Goal: Task Accomplishment & Management: Complete application form

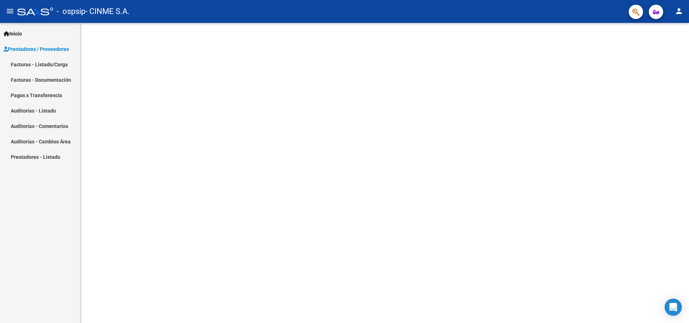
click at [24, 66] on link "Facturas - Listado/Carga" at bounding box center [40, 64] width 80 height 15
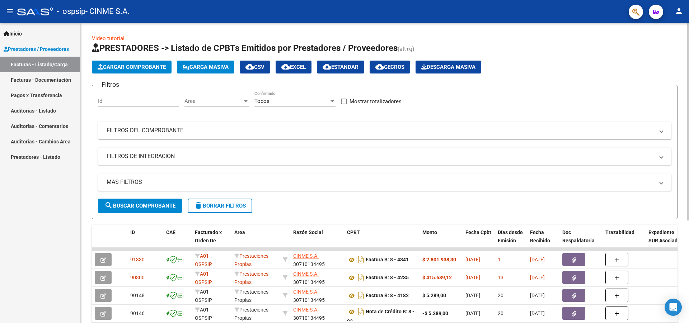
click at [125, 67] on span "Cargar Comprobante" at bounding box center [132, 67] width 68 height 6
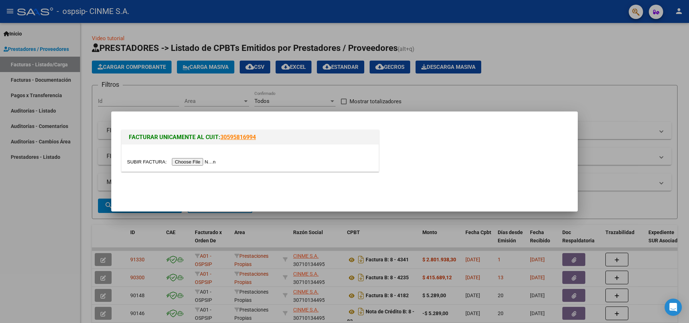
click at [195, 162] on input "file" at bounding box center [172, 162] width 91 height 8
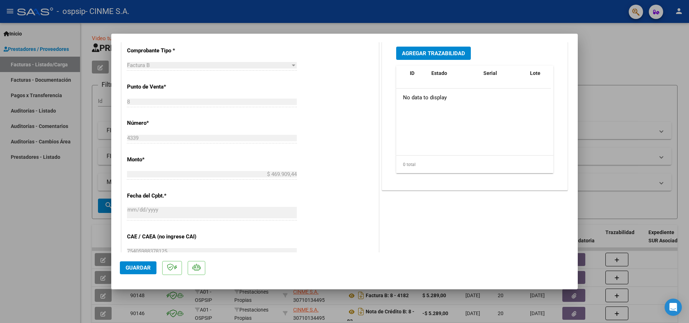
scroll to position [36, 0]
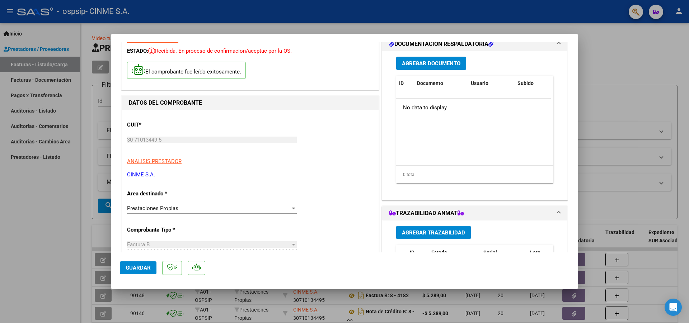
click at [418, 65] on span "Agregar Documento" at bounding box center [431, 63] width 58 height 6
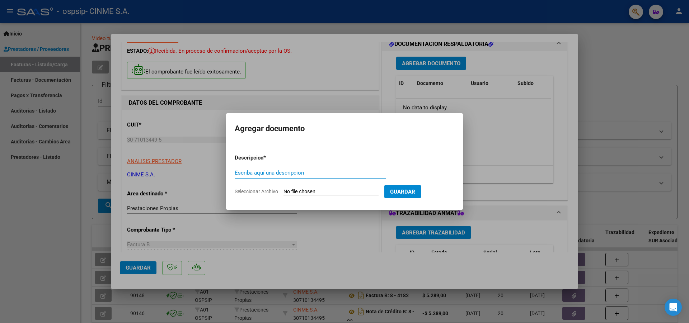
click at [256, 193] on span "Seleccionar Archivo" at bounding box center [256, 192] width 43 height 6
click at [283, 193] on input "Seleccionar Archivo" at bounding box center [330, 192] width 95 height 7
type input "C:\fakepath\OSPSIP 1Q [DATE].pdf"
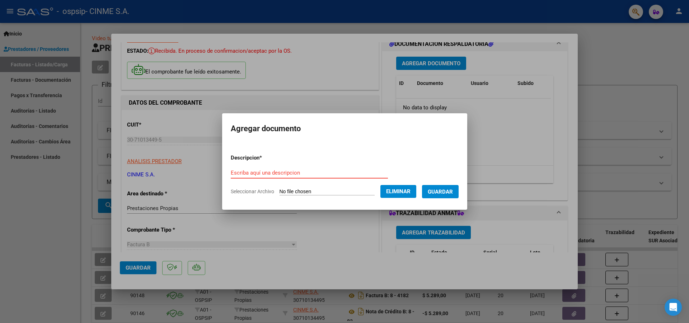
click at [232, 173] on input "Escriba aquí una descripcion" at bounding box center [309, 173] width 157 height 6
type input "FC"
click at [446, 193] on span "Guardar" at bounding box center [440, 192] width 25 height 6
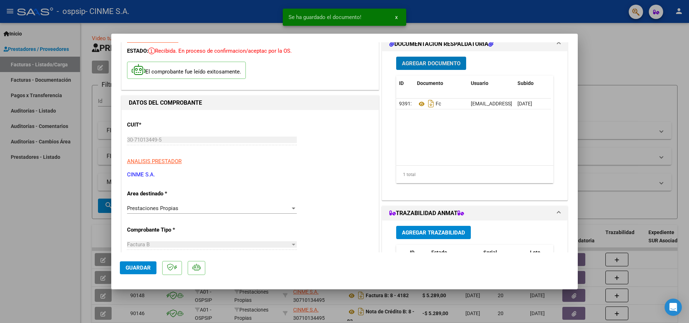
click at [430, 67] on button "Agregar Documento" at bounding box center [431, 63] width 70 height 13
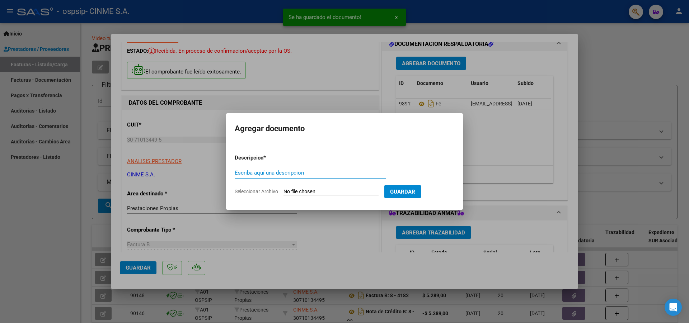
click at [254, 193] on span "Seleccionar Archivo" at bounding box center [256, 192] width 43 height 6
click at [283, 193] on input "Seleccionar Archivo" at bounding box center [330, 192] width 95 height 7
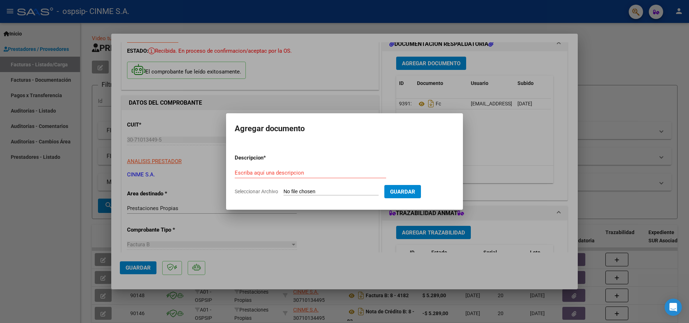
type input "C:\fakepath\planillas sur 1q sep.pdf"
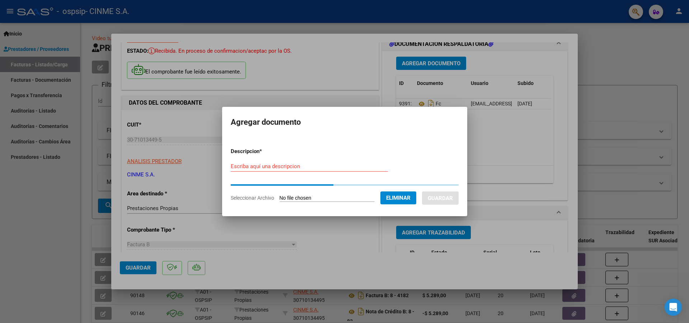
click at [244, 165] on input "Escriba aquí una descripcion" at bounding box center [309, 166] width 157 height 6
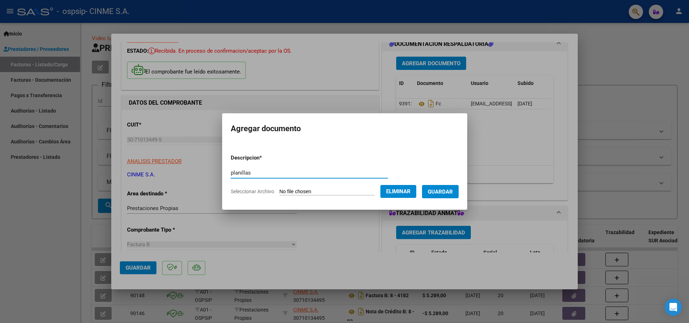
type input "planillas"
click at [446, 193] on span "Guardar" at bounding box center [440, 192] width 25 height 6
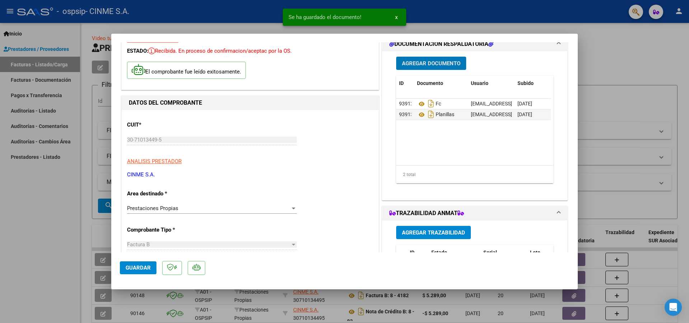
click at [418, 60] on span "Agregar Documento" at bounding box center [431, 63] width 58 height 6
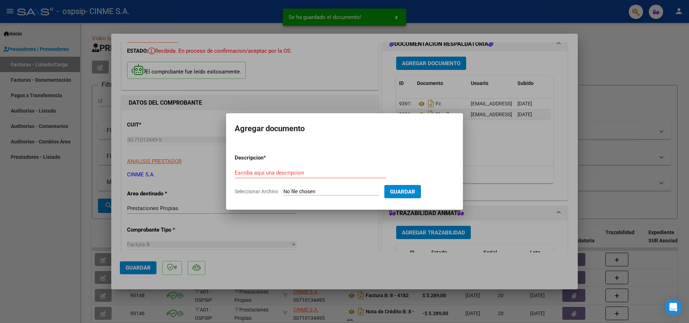
click at [256, 189] on span "Seleccionar Archivo" at bounding box center [256, 192] width 43 height 6
click at [283, 189] on input "Seleccionar Archivo" at bounding box center [330, 192] width 95 height 7
type input "C:\fakepath\planillas 1q.pdf"
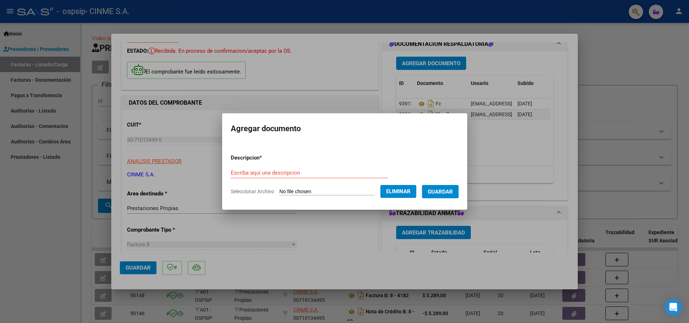
click at [235, 172] on input "Escriba aquí una descripcion" at bounding box center [309, 173] width 157 height 6
type input "planillas firmadas"
click at [444, 195] on span "Guardar" at bounding box center [440, 192] width 25 height 6
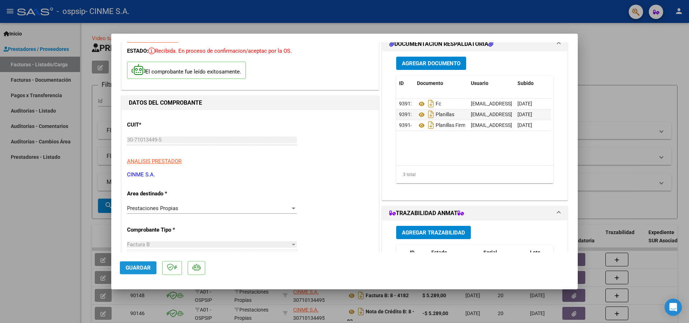
click at [133, 268] on span "Guardar" at bounding box center [138, 268] width 25 height 6
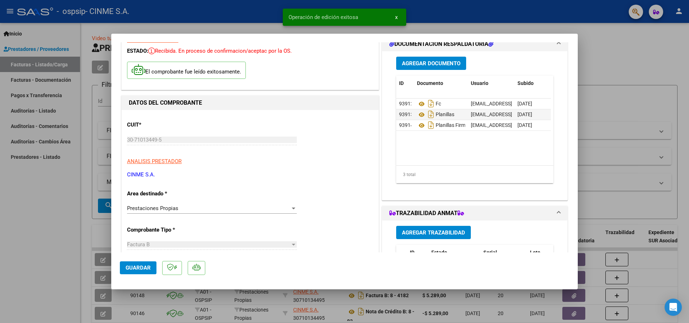
click at [598, 48] on div at bounding box center [344, 161] width 689 height 323
type input "$ 0,00"
